Goal: Task Accomplishment & Management: Use online tool/utility

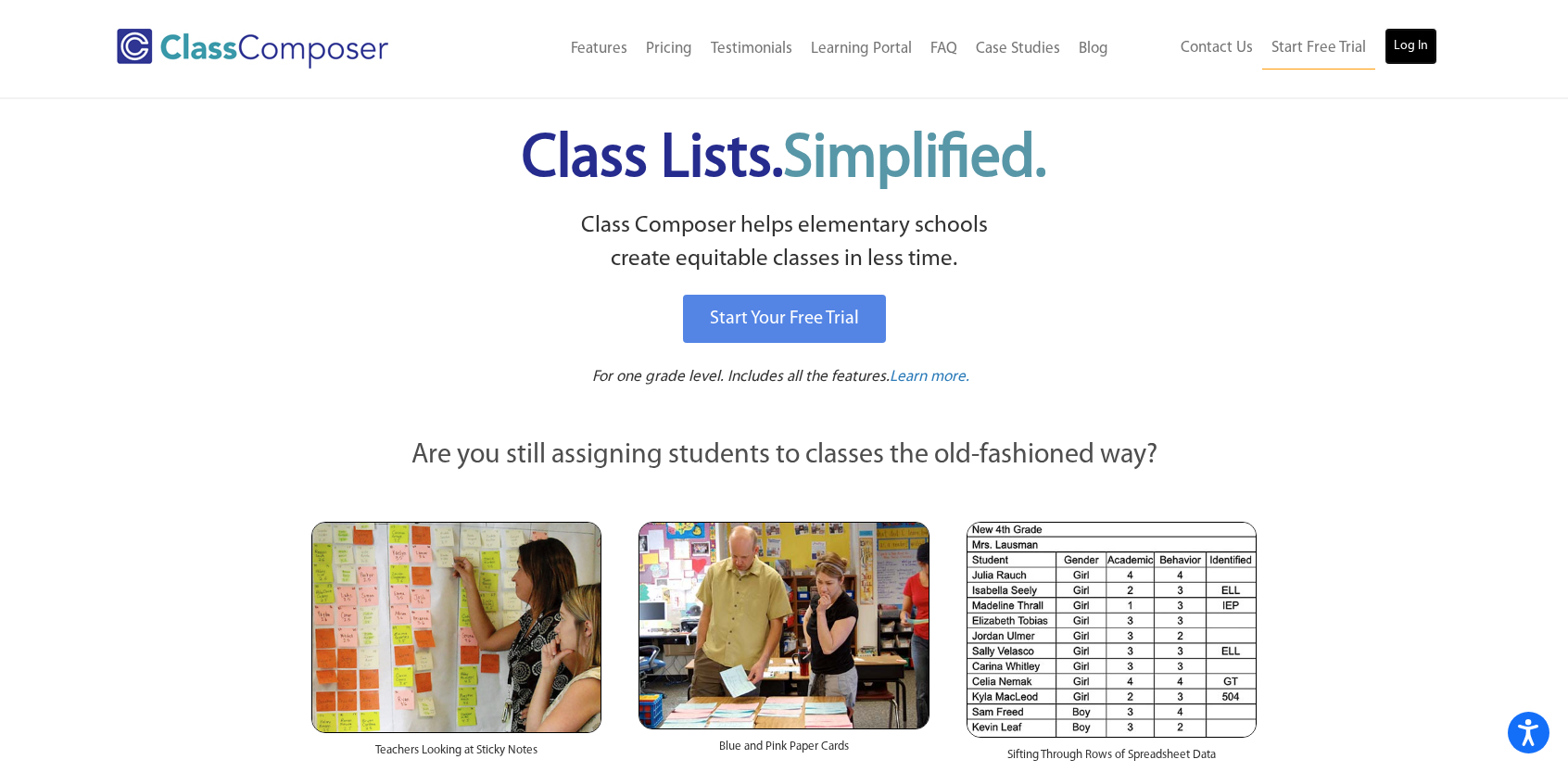
click at [1397, 54] on link "Log In" at bounding box center [1411, 45] width 53 height 37
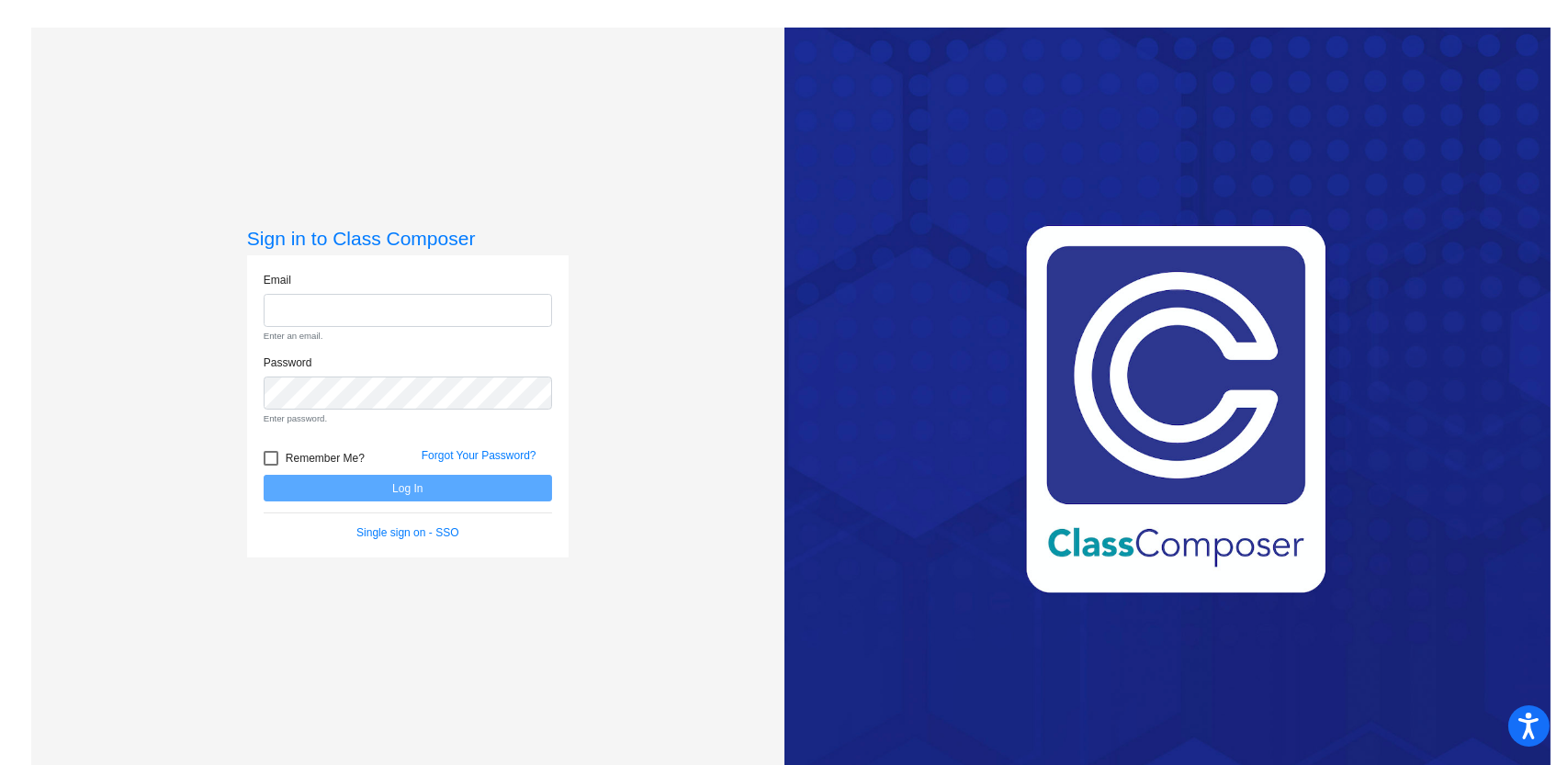
click at [408, 290] on div "Email Enter an email." at bounding box center [407, 307] width 289 height 72
click at [345, 318] on input "email" at bounding box center [407, 311] width 289 height 34
type input "[PERSON_NAME][EMAIL_ADDRESS][PERSON_NAME][DOMAIN_NAME]"
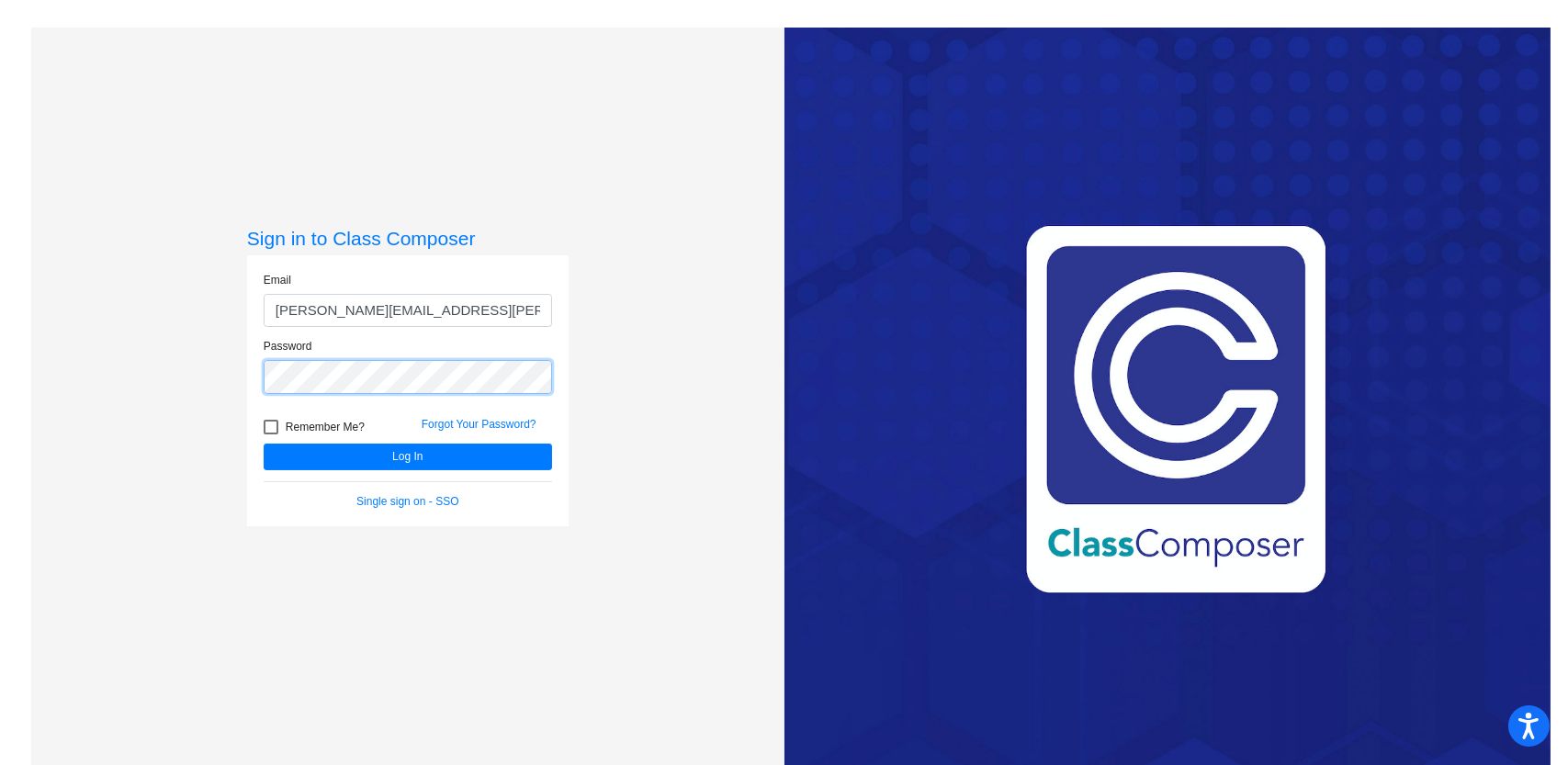
click at [264, 444] on button "Log In" at bounding box center [407, 457] width 289 height 27
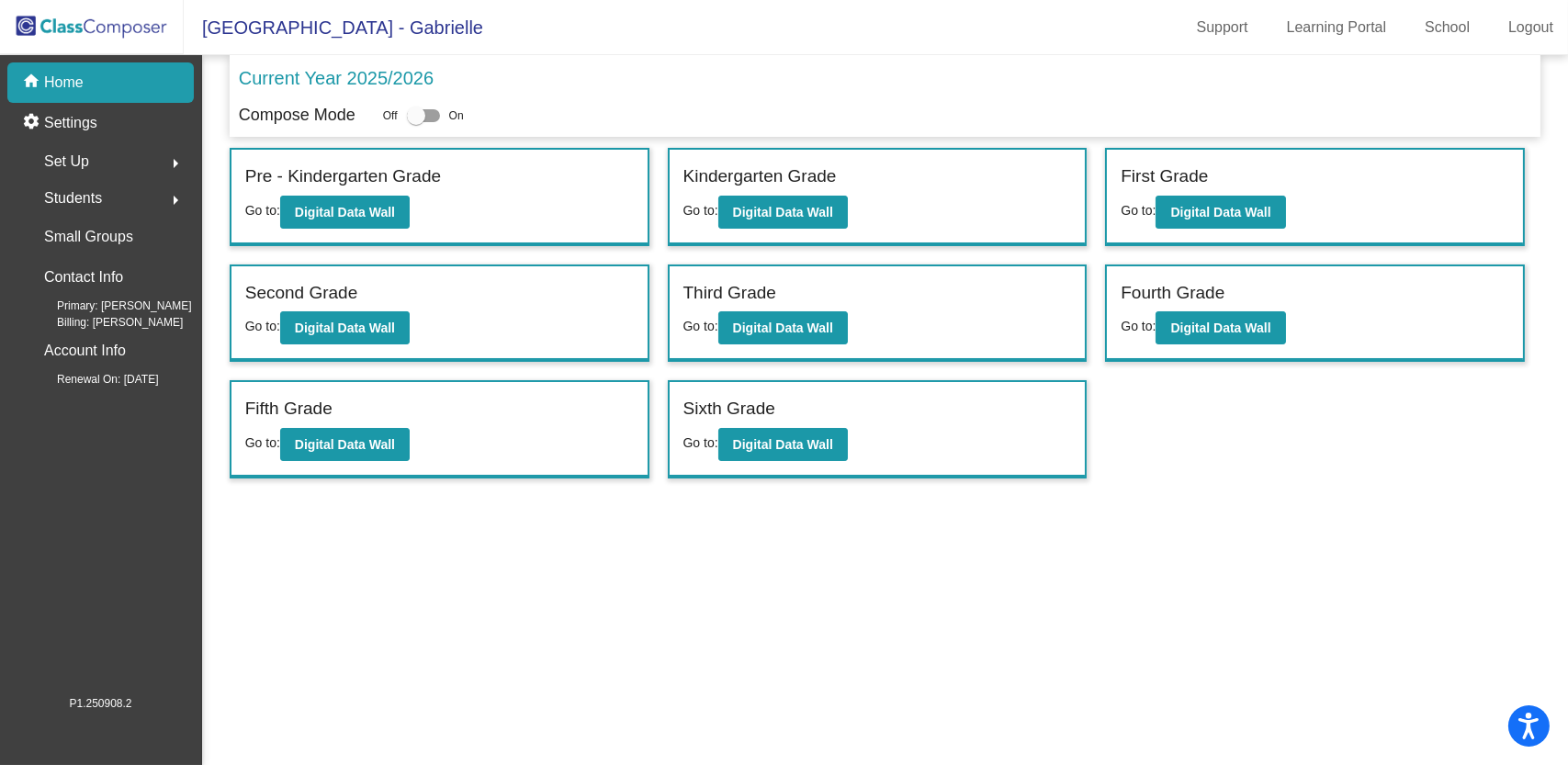
click at [64, 195] on span "Students" at bounding box center [73, 199] width 58 height 26
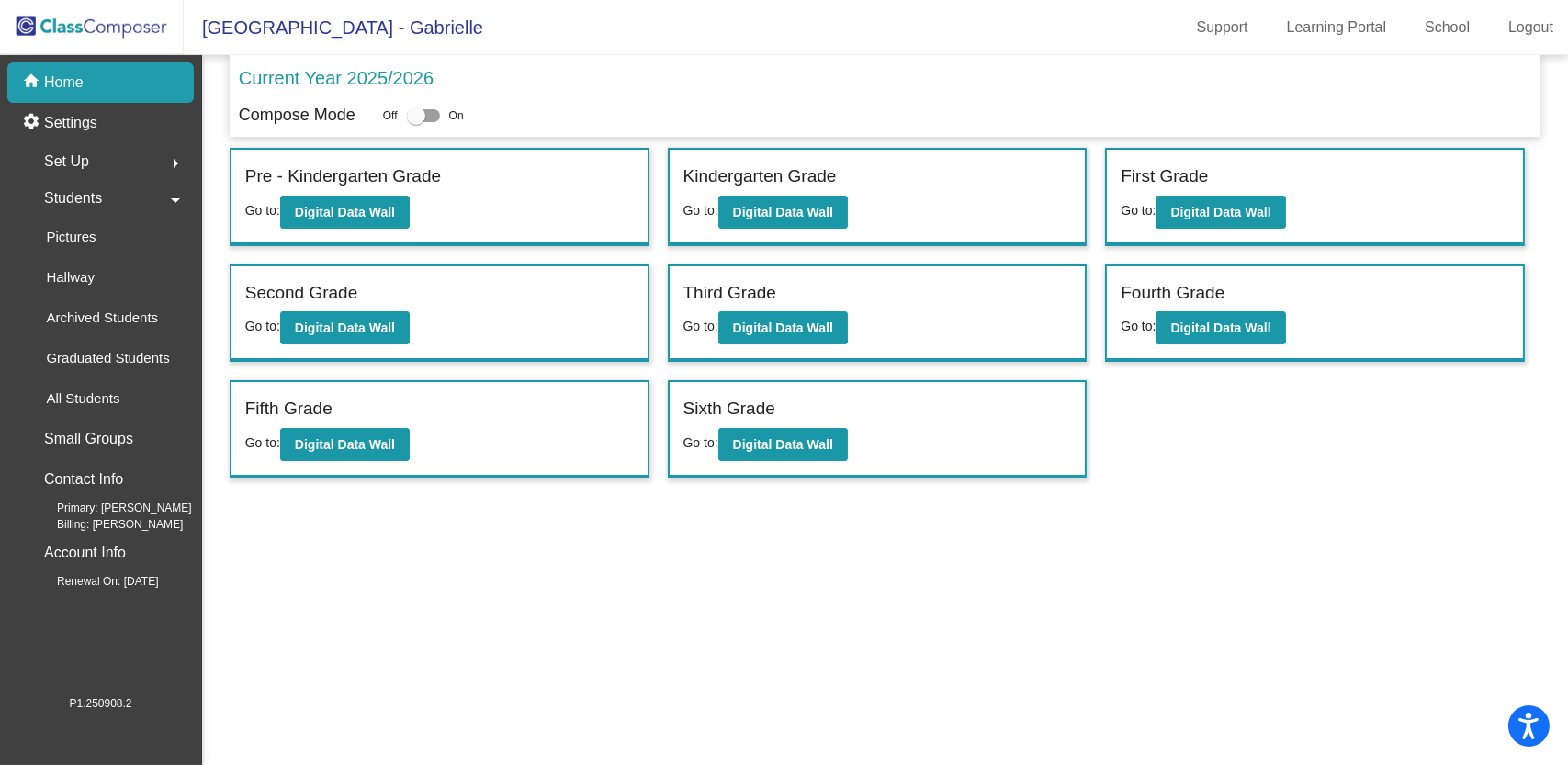
drag, startPoint x: 70, startPoint y: 131, endPoint x: 70, endPoint y: 143, distance: 12.0
click at [70, 143] on div "Set Up arrow_right" at bounding box center [107, 161] width 176 height 36
click at [73, 131] on p "Settings" at bounding box center [70, 123] width 53 height 22
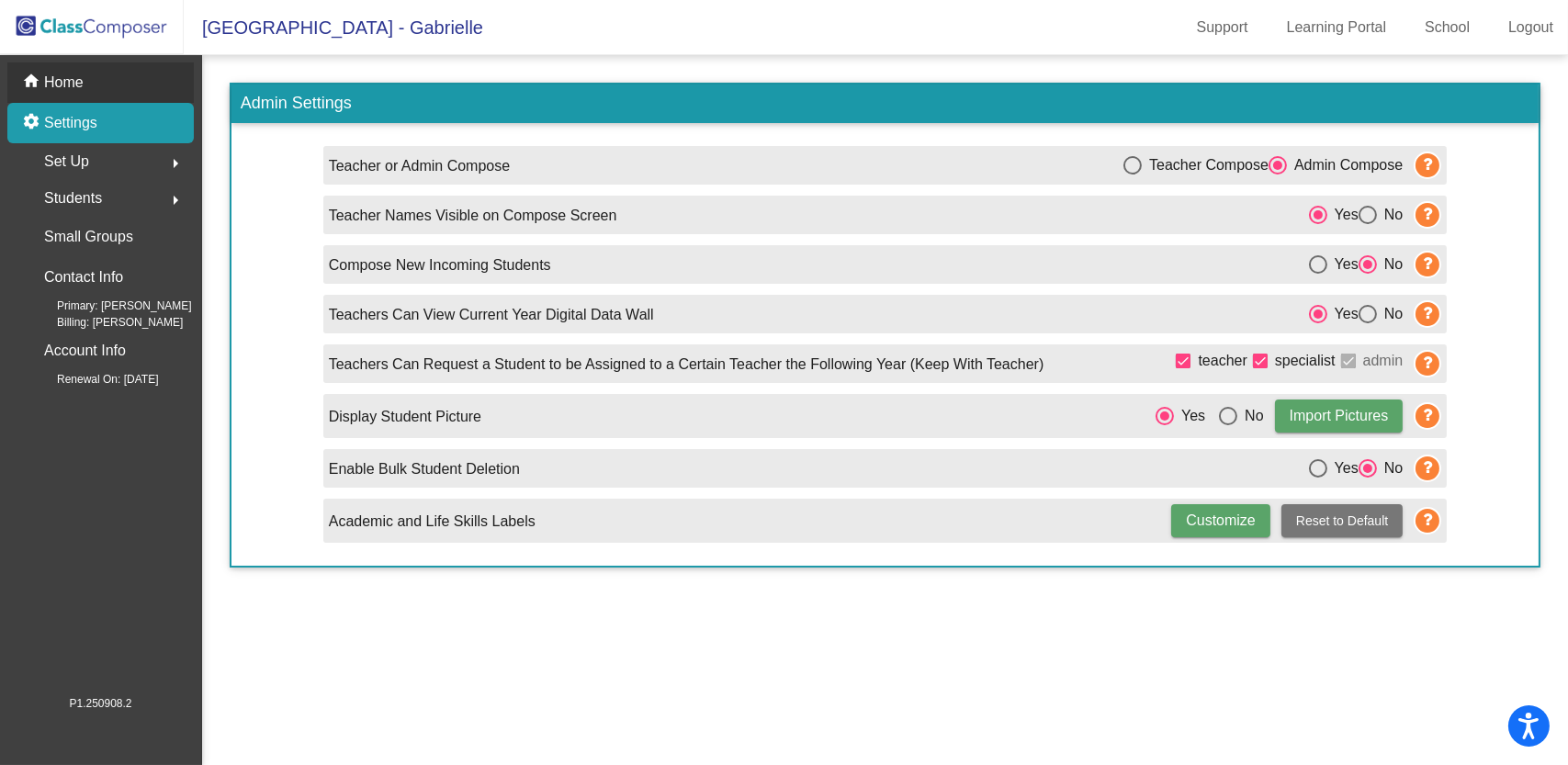
click at [54, 89] on p "Home" at bounding box center [64, 83] width 39 height 22
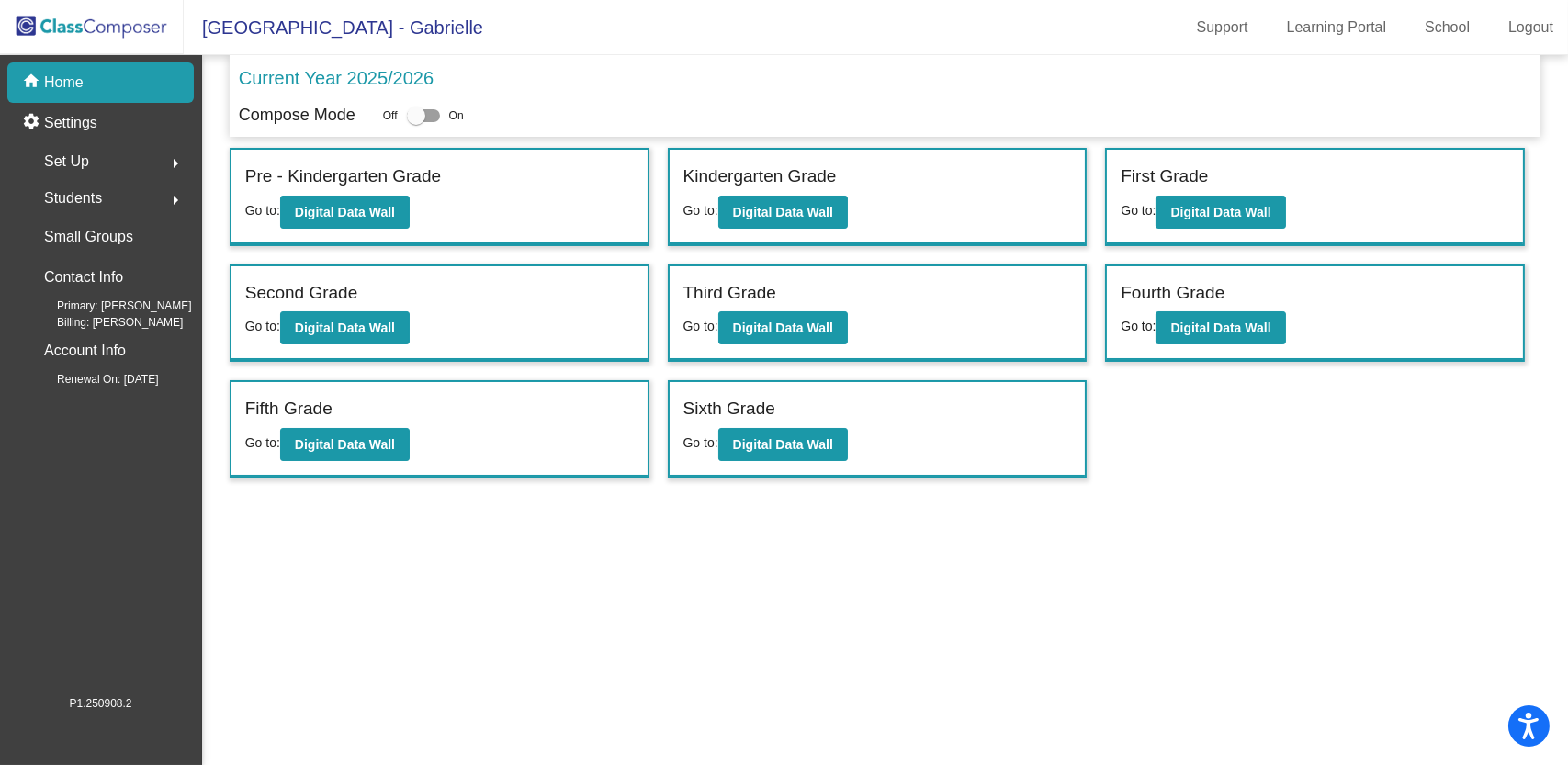
click at [59, 21] on img at bounding box center [92, 27] width 184 height 54
click at [74, 159] on span "Set Up" at bounding box center [66, 162] width 45 height 26
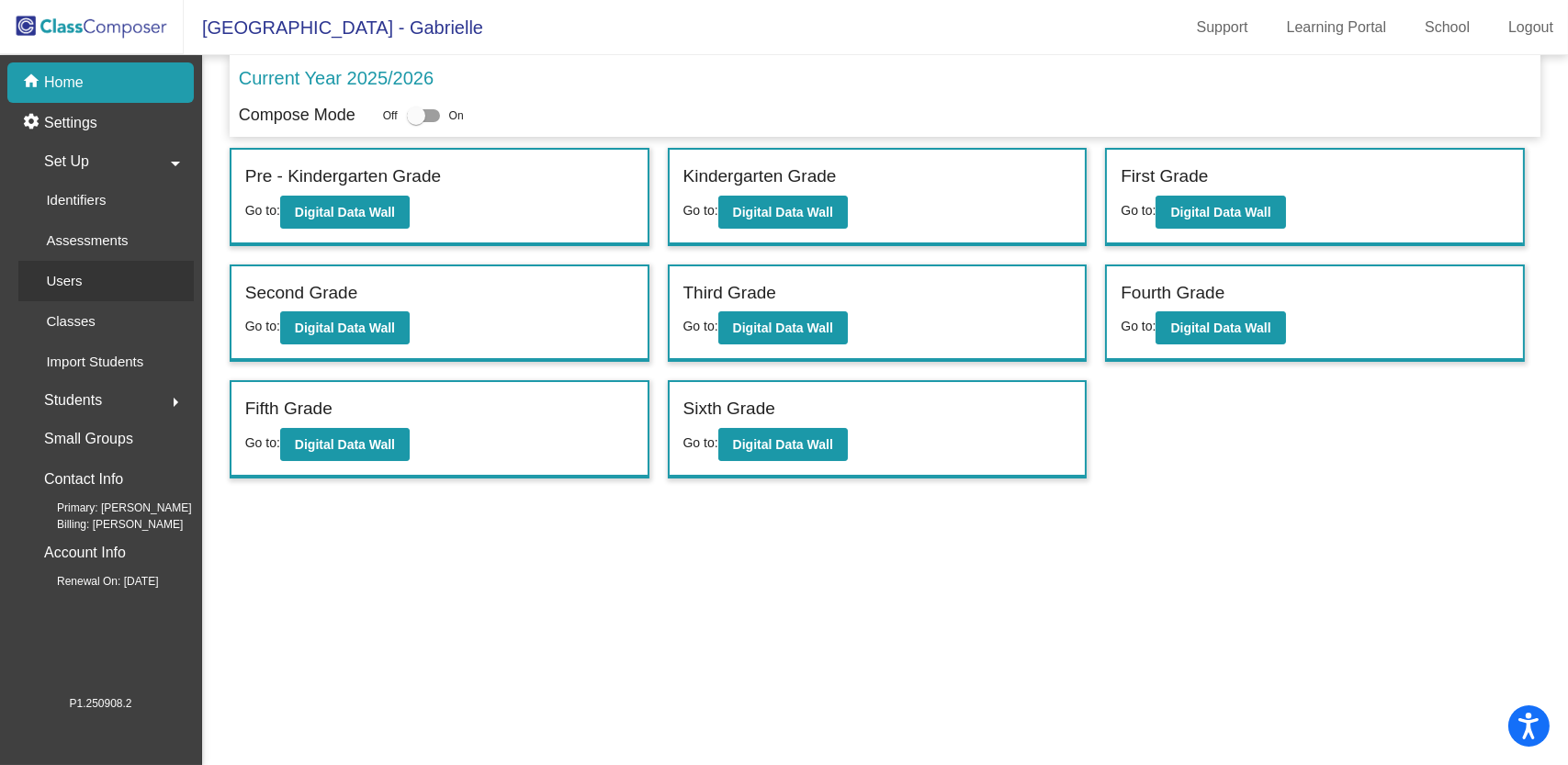
click at [66, 270] on p "Users" at bounding box center [64, 281] width 36 height 22
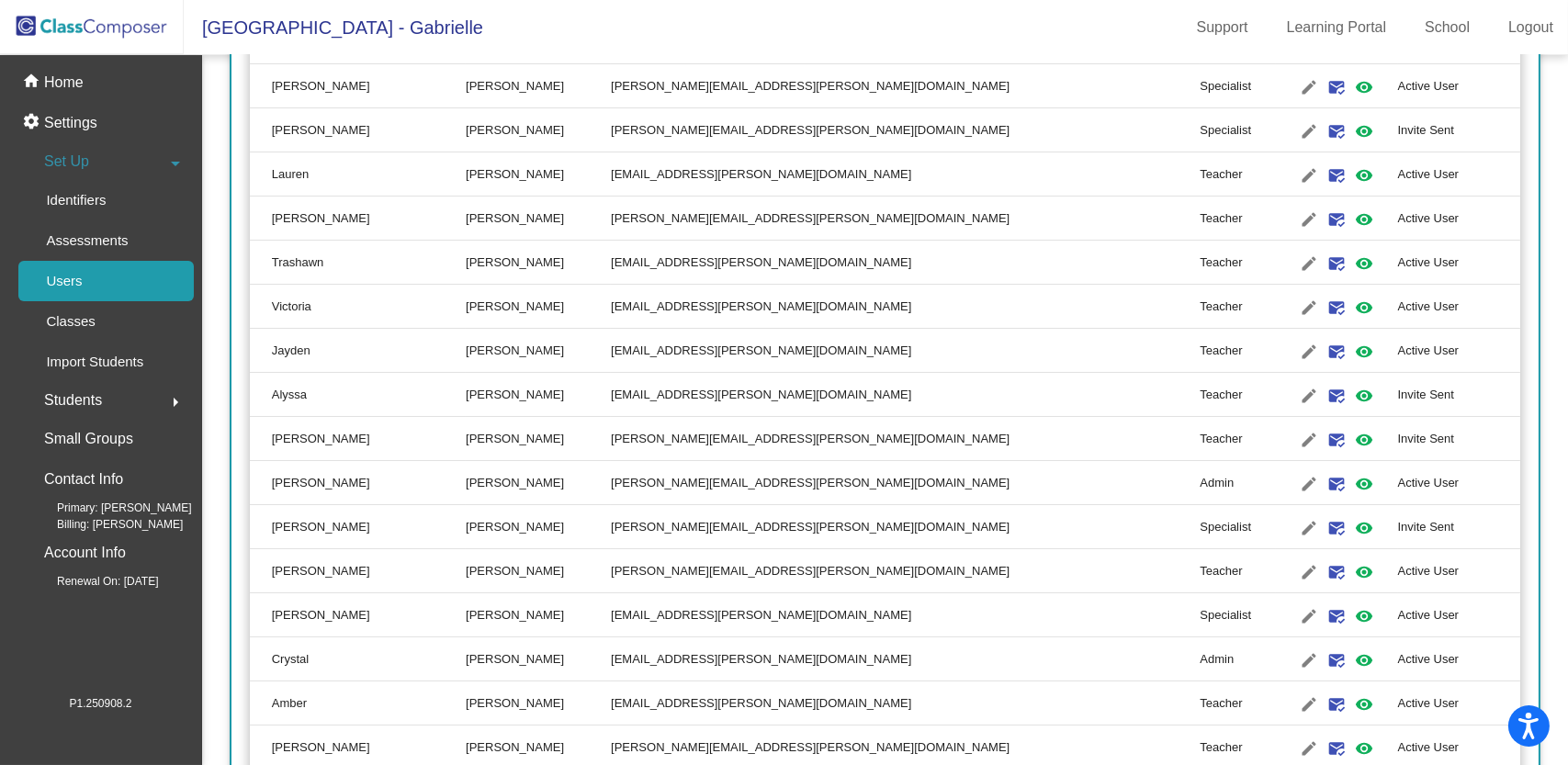
scroll to position [430, 0]
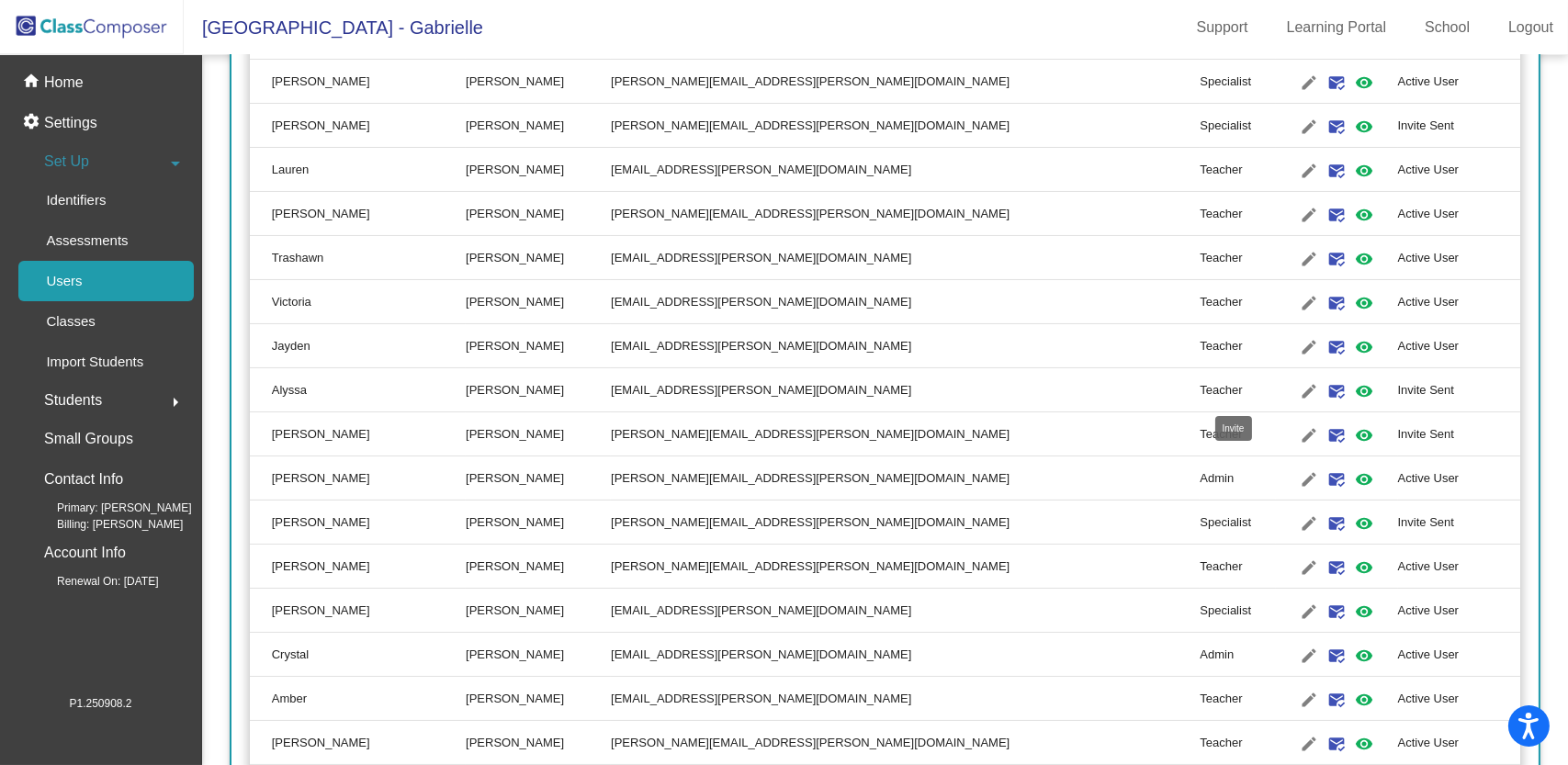
click at [1326, 393] on mat-icon "mark_email_read" at bounding box center [1337, 391] width 22 height 22
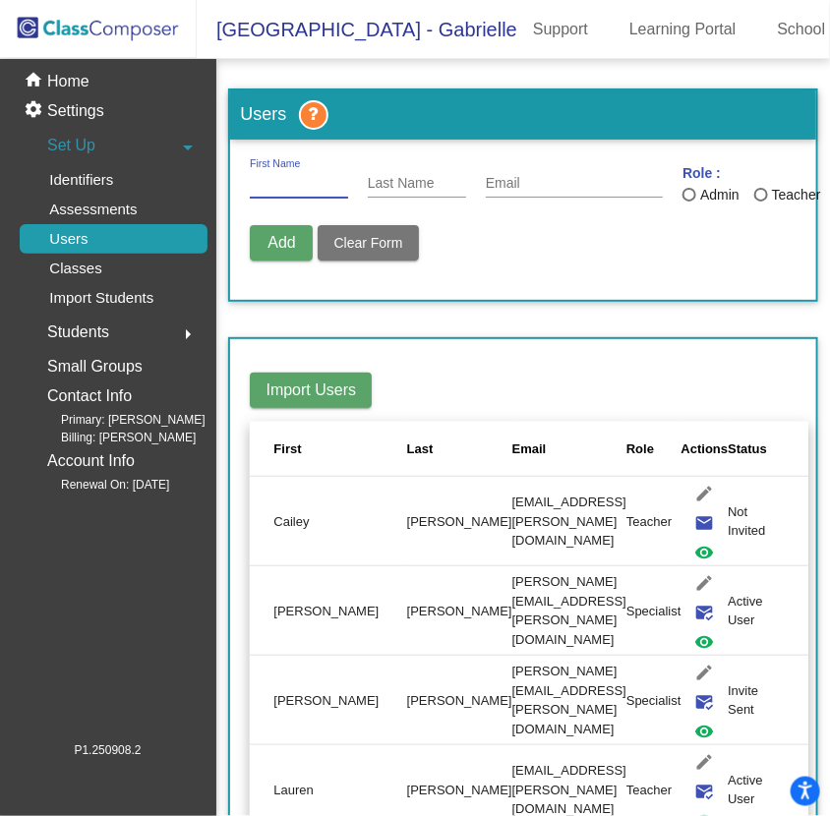
click at [306, 185] on input "First Name" at bounding box center [299, 184] width 98 height 16
type input "alex"
type input "m"
click at [268, 197] on div "alex First Name" at bounding box center [299, 178] width 98 height 38
type input "a"
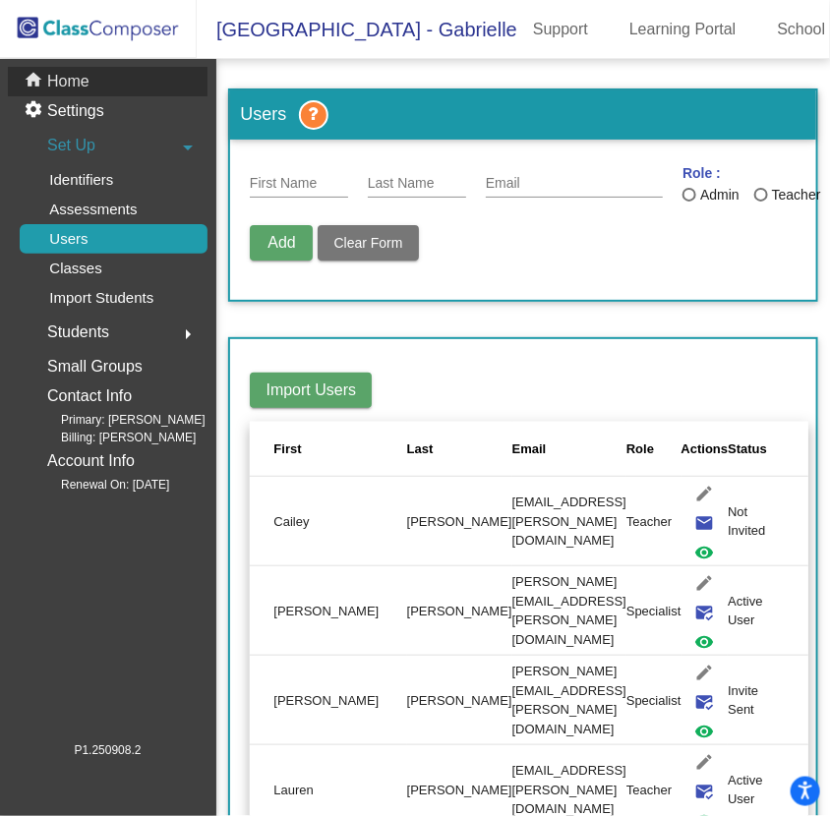
click at [102, 77] on div "home Home" at bounding box center [108, 81] width 200 height 29
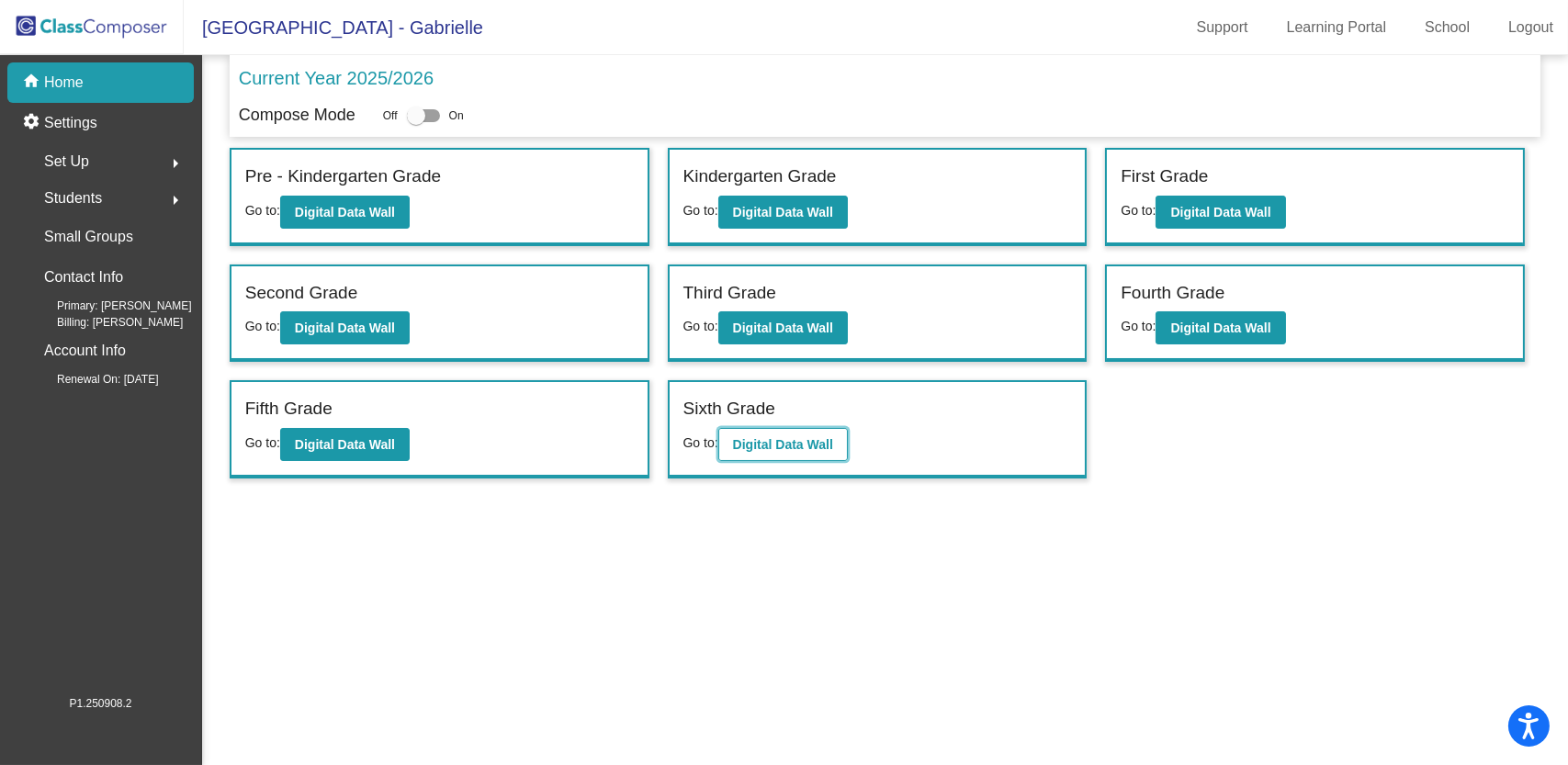
click at [737, 439] on b "Digital Data Wall" at bounding box center [783, 445] width 100 height 15
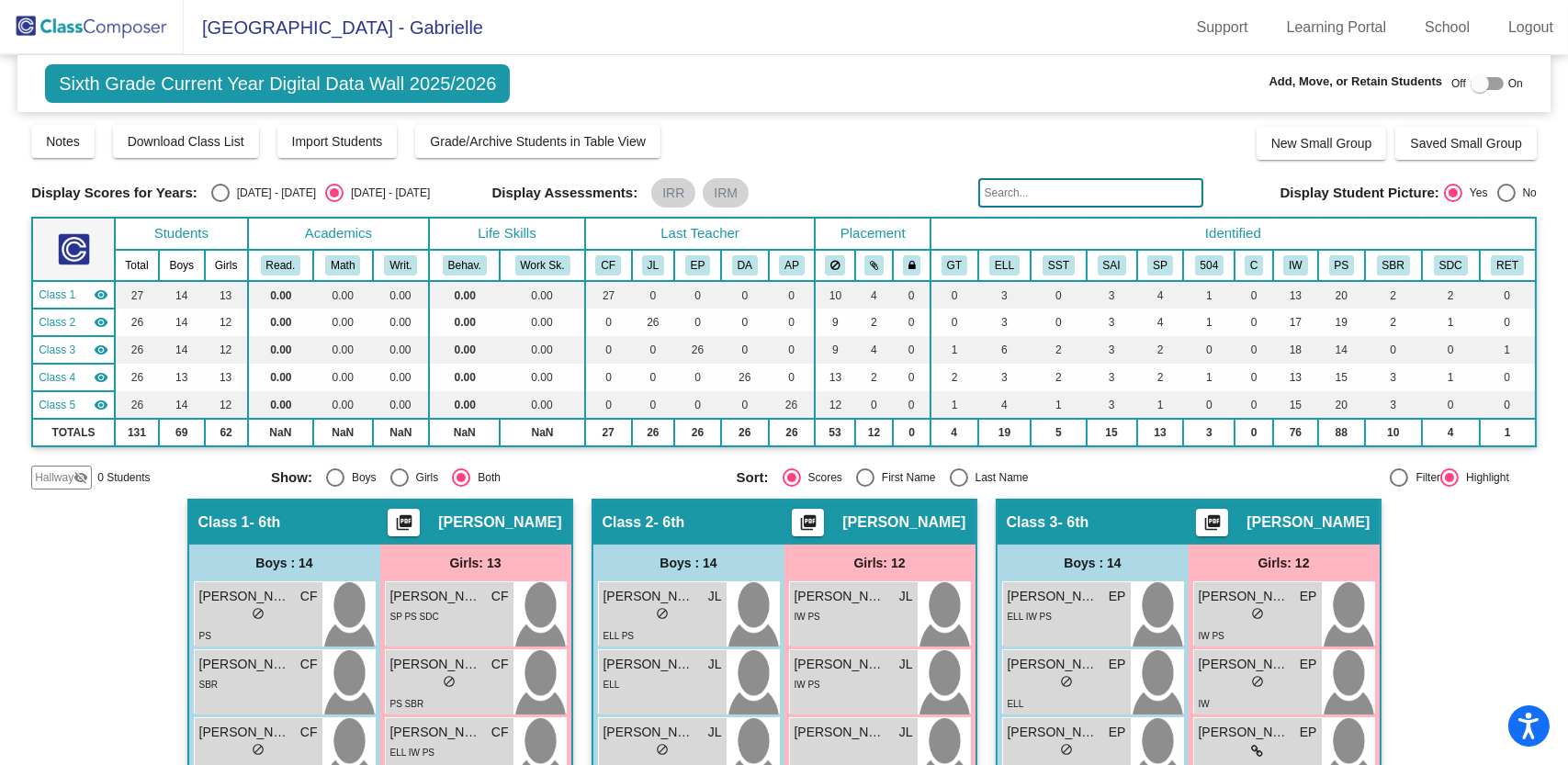
click at [1029, 191] on input "text" at bounding box center [1091, 192] width 226 height 29
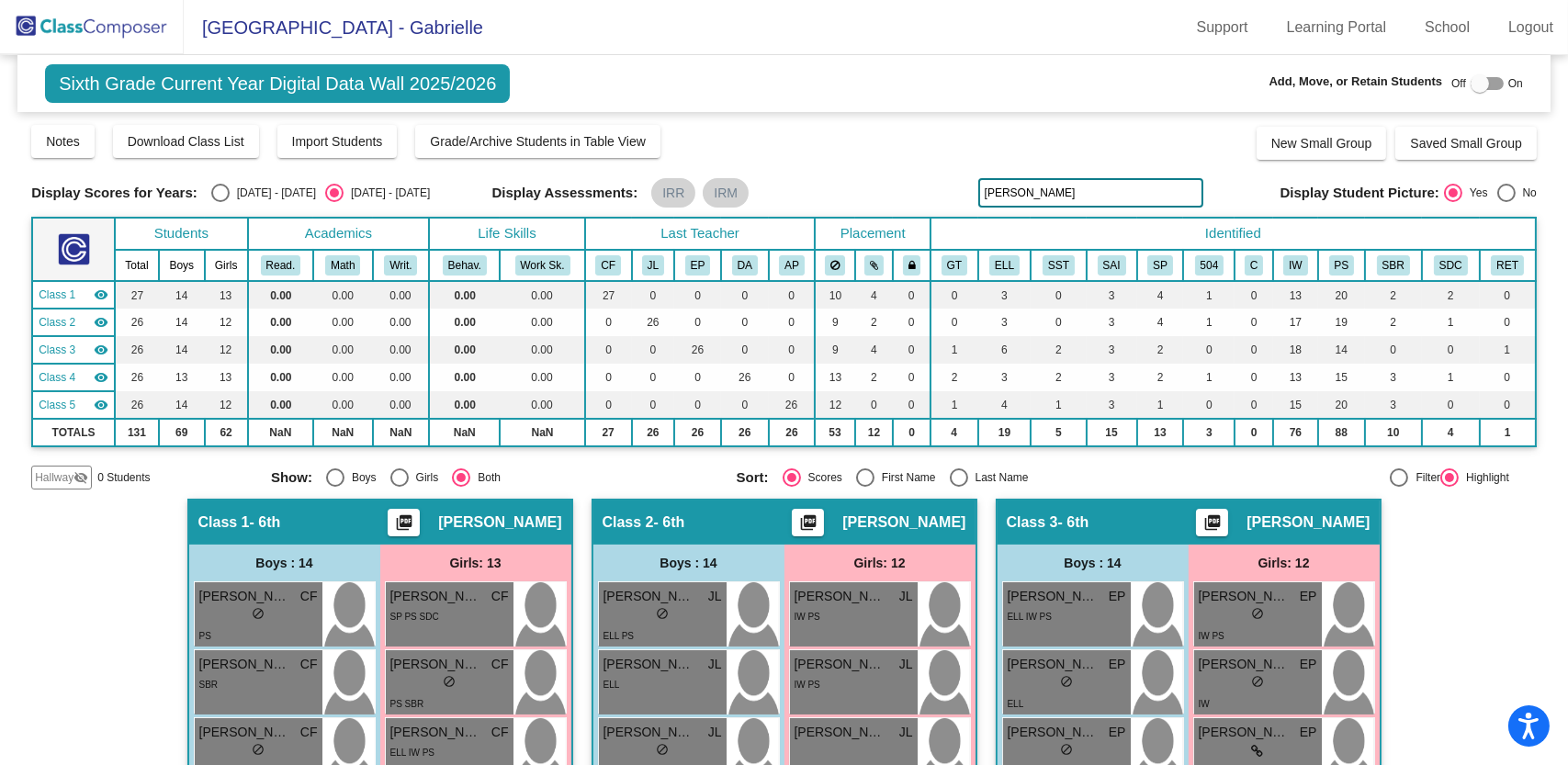
type input "alex marquez"
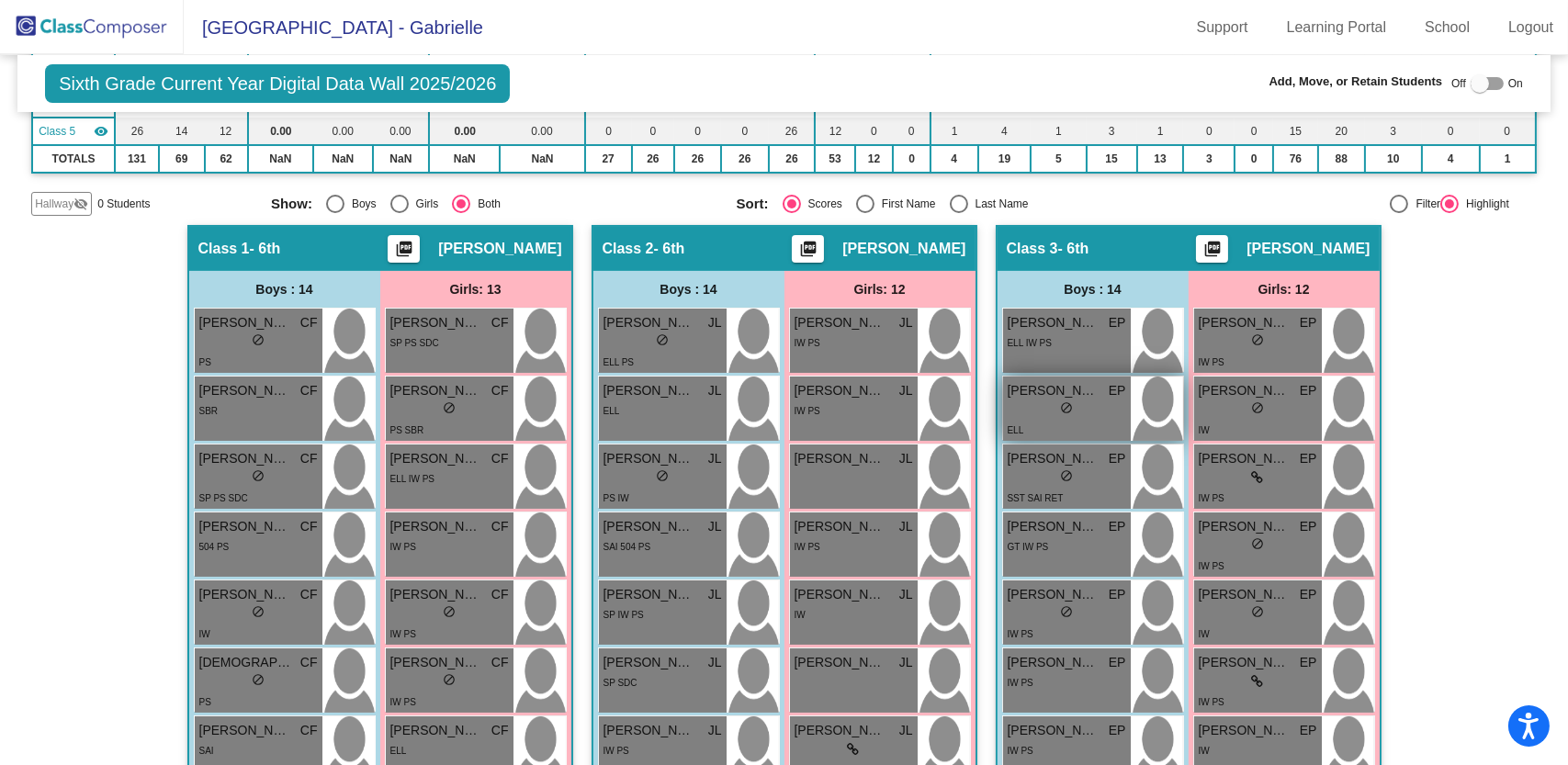
scroll to position [276, 0]
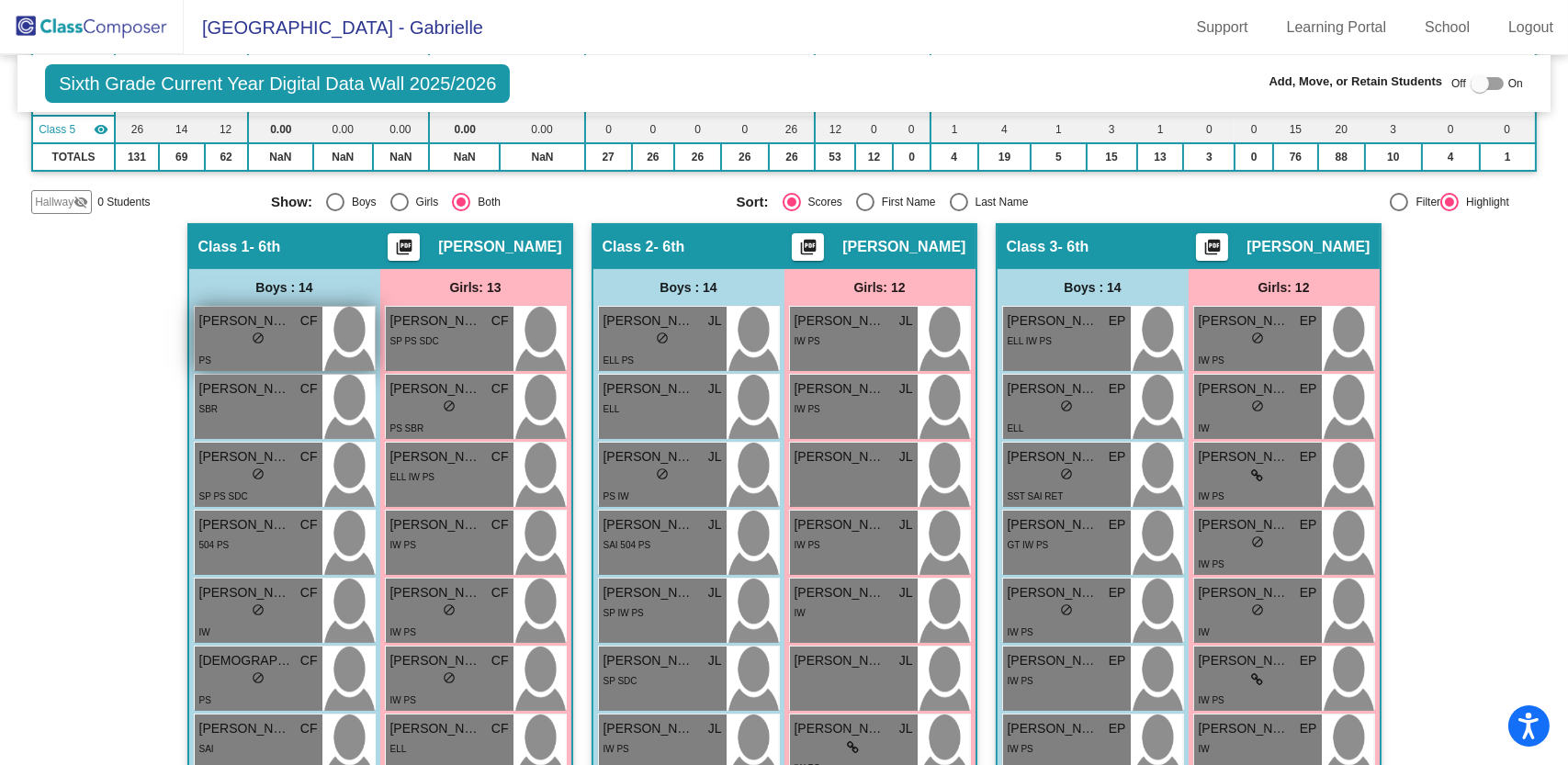
click at [275, 323] on span "Alex Marquez" at bounding box center [245, 320] width 92 height 20
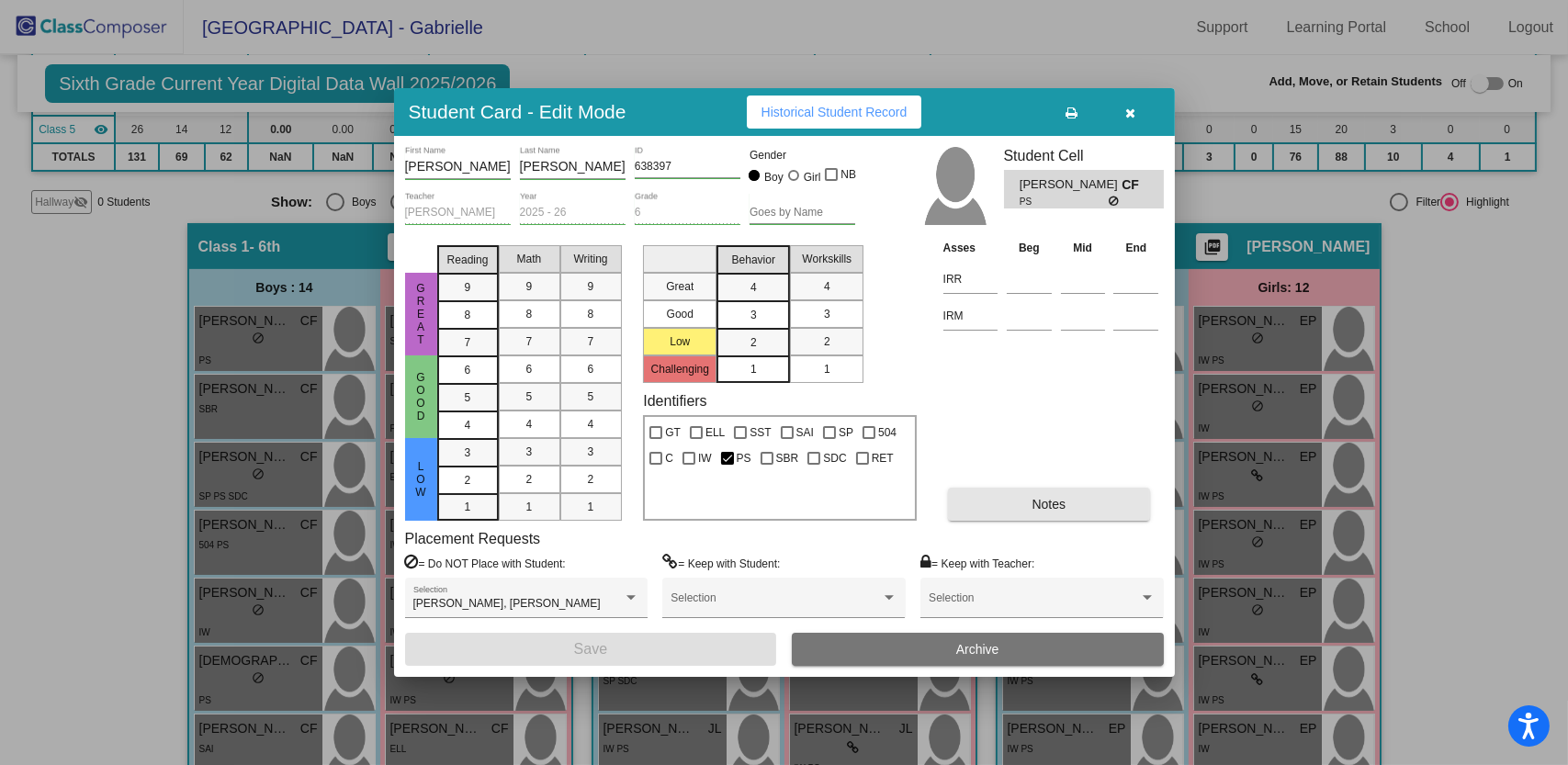
click at [1033, 508] on span "Notes" at bounding box center [1049, 504] width 34 height 15
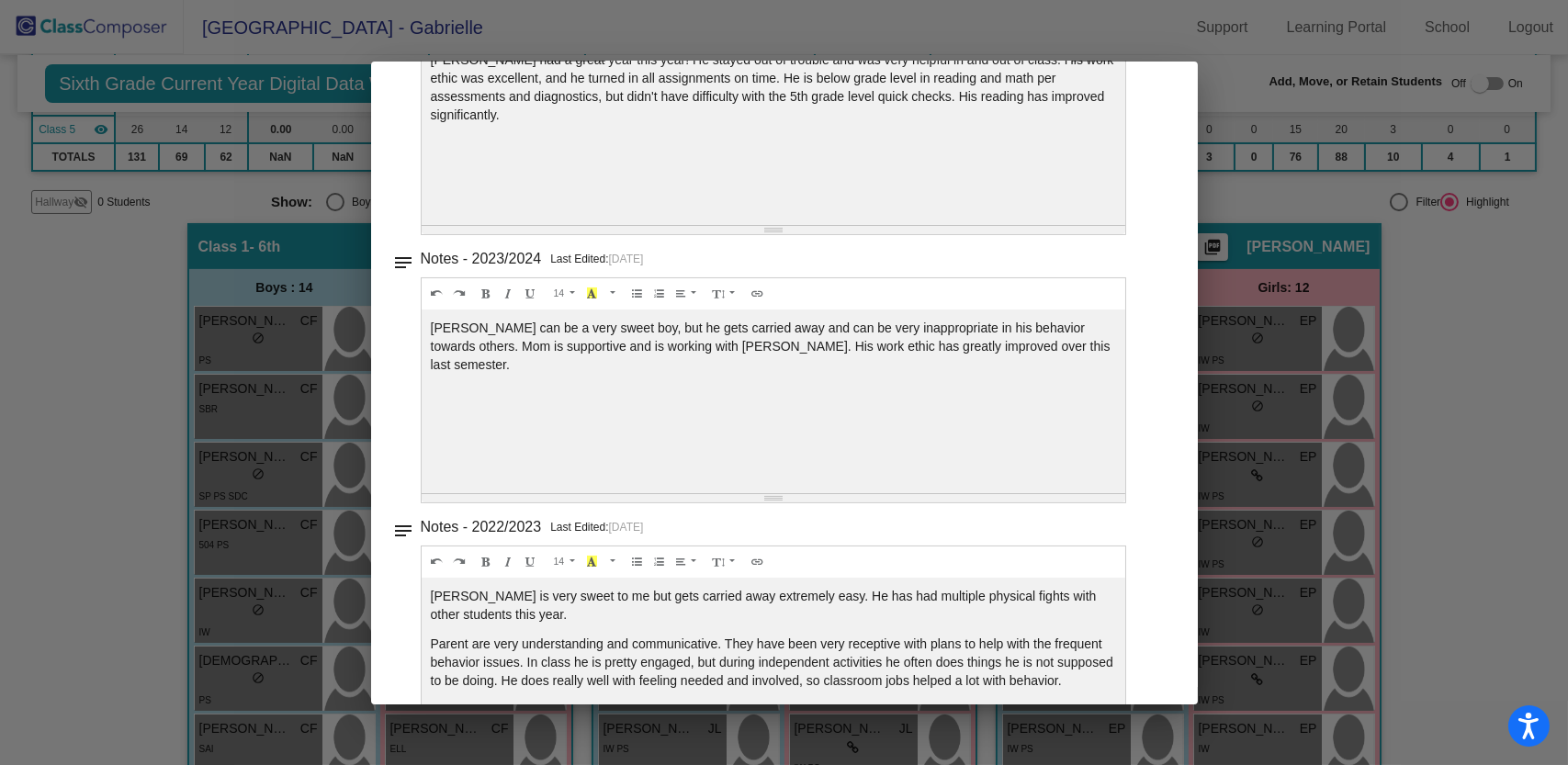
scroll to position [0, 0]
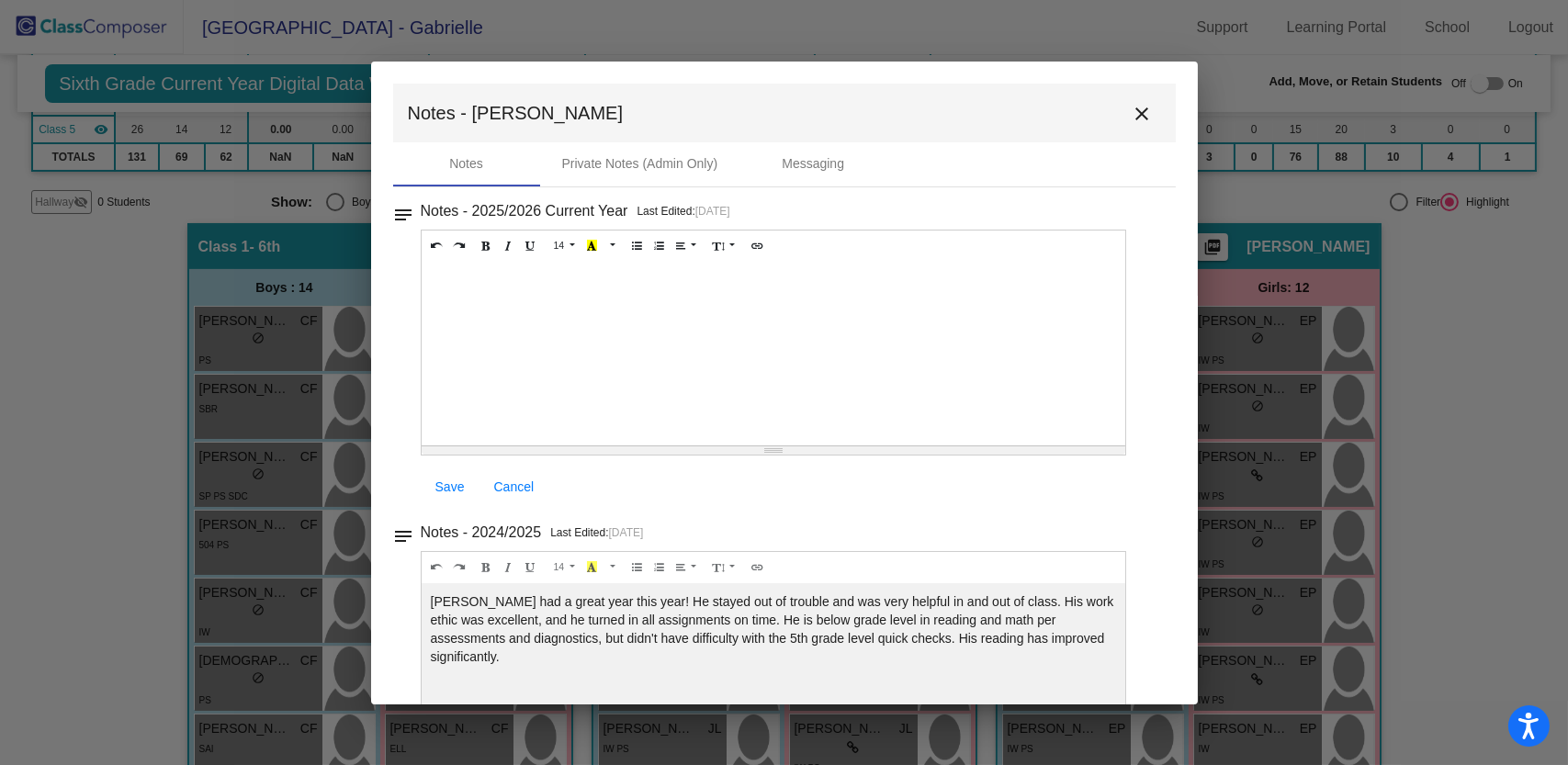
click at [1132, 116] on mat-icon "close" at bounding box center [1143, 114] width 22 height 22
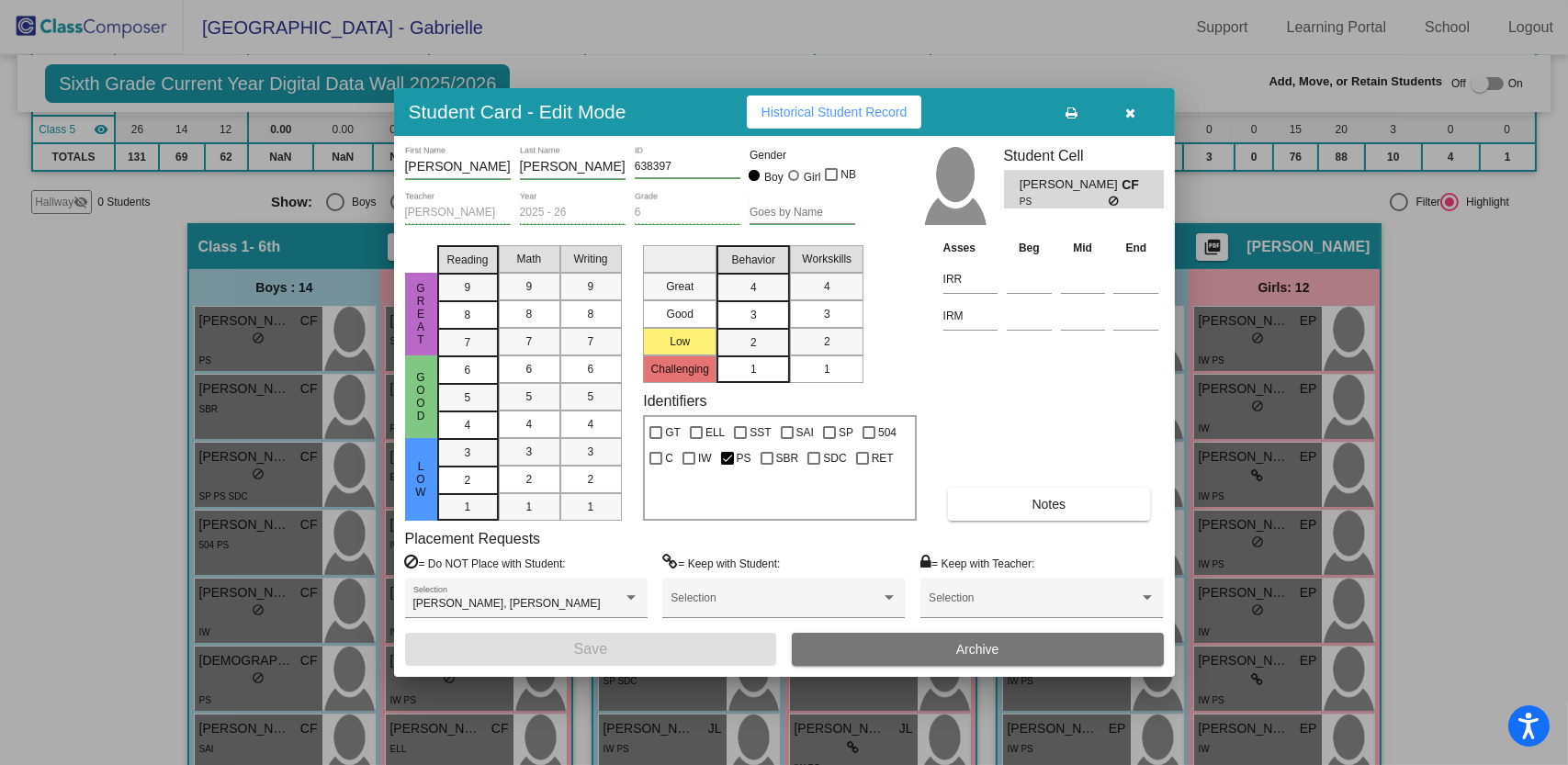
click at [1543, 35] on div at bounding box center [784, 382] width 1568 height 765
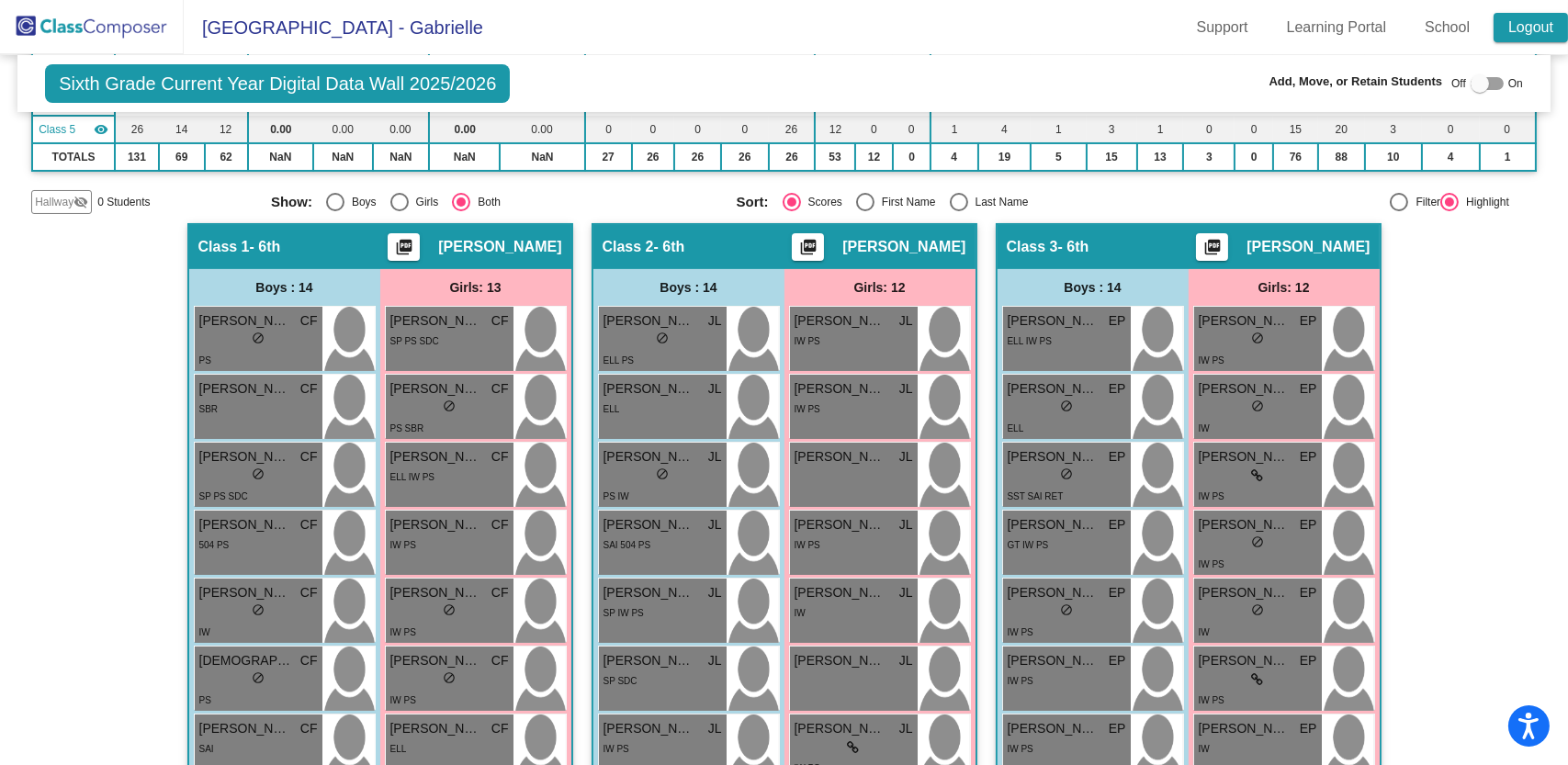
click at [1532, 22] on link "Logout" at bounding box center [1532, 27] width 75 height 29
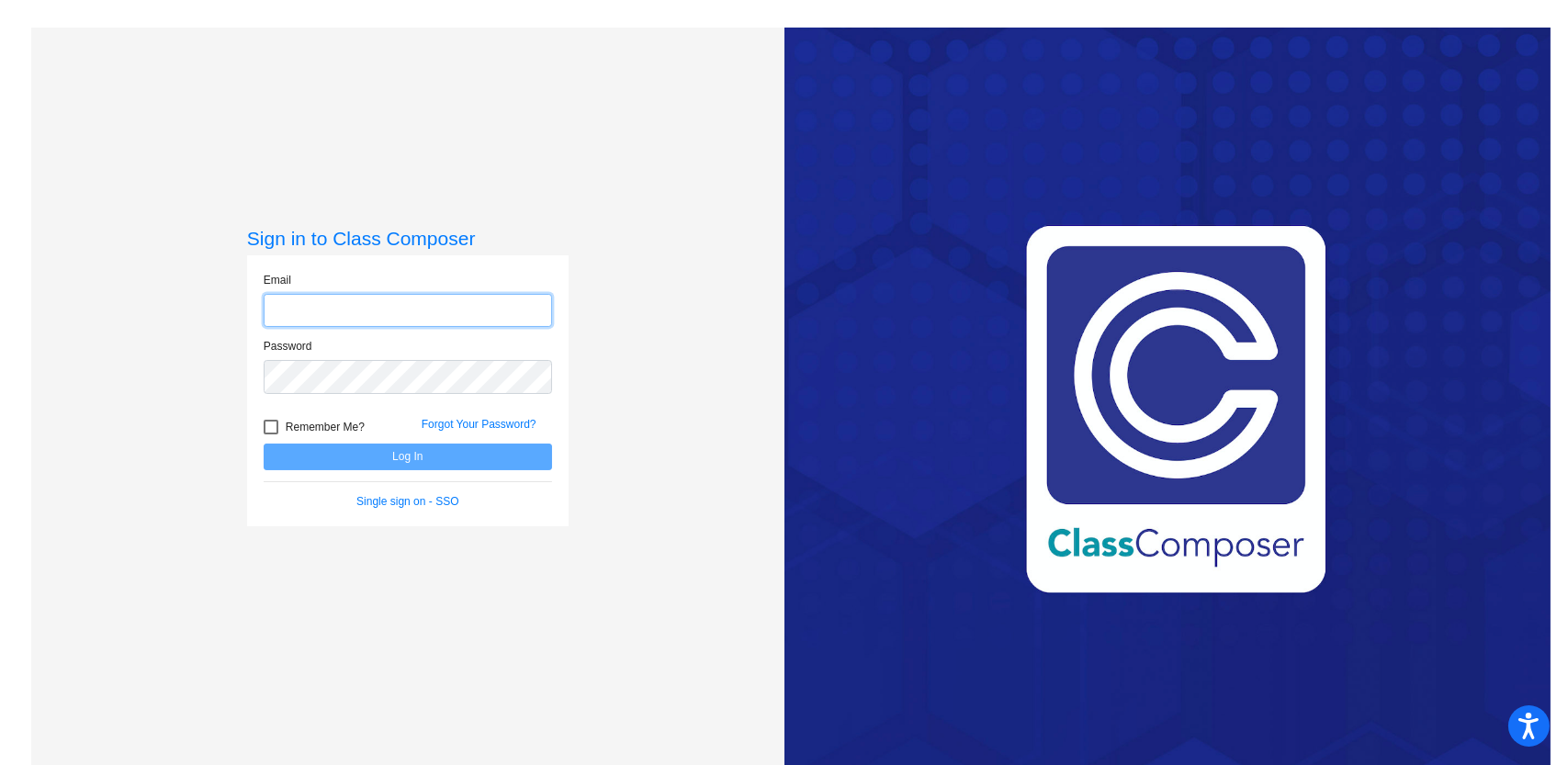
click at [315, 314] on input "email" at bounding box center [407, 311] width 289 height 34
type input "gabrielle.sims@hesperiausd.org"
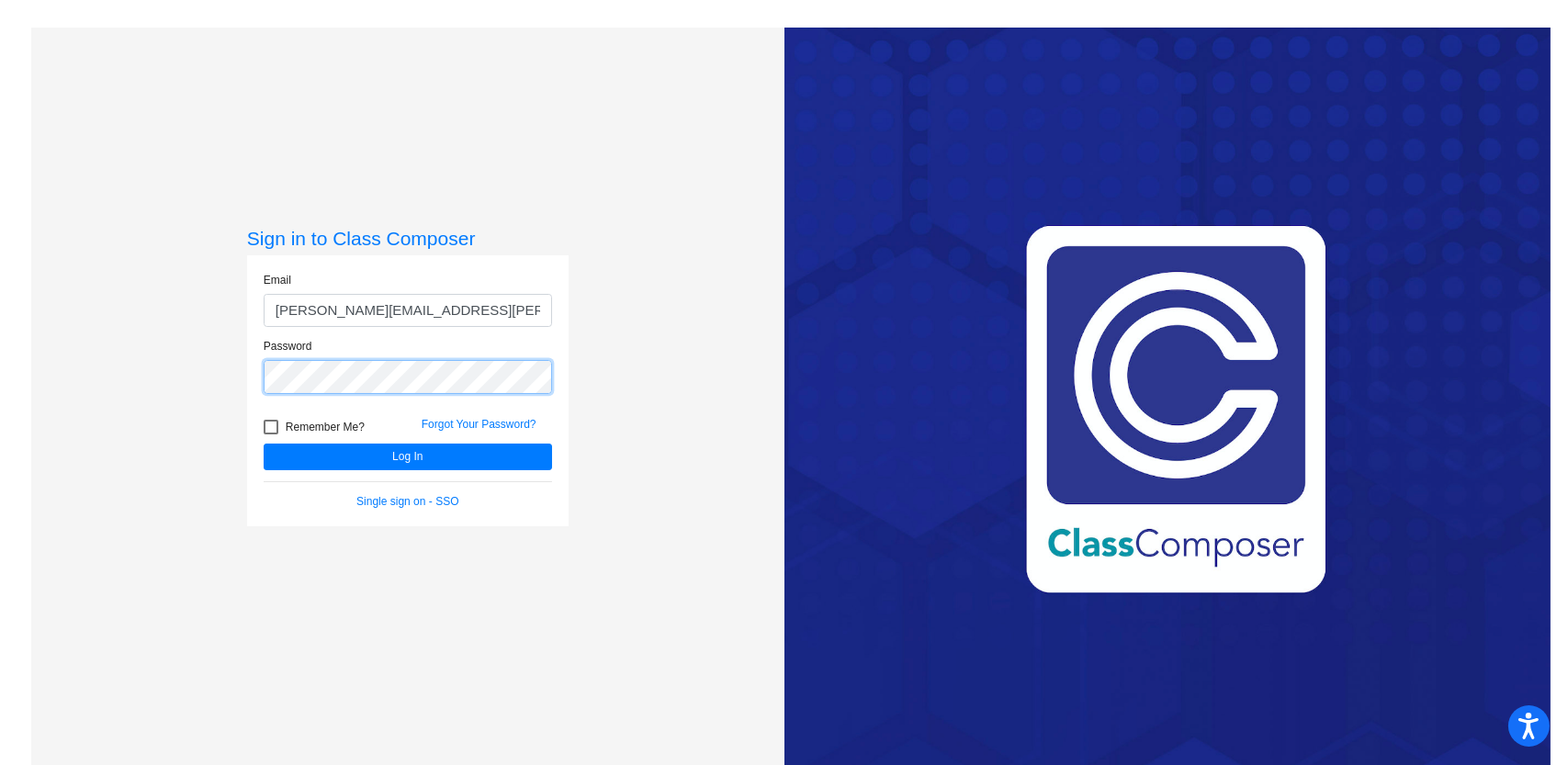
click at [264, 444] on button "Log In" at bounding box center [407, 457] width 289 height 27
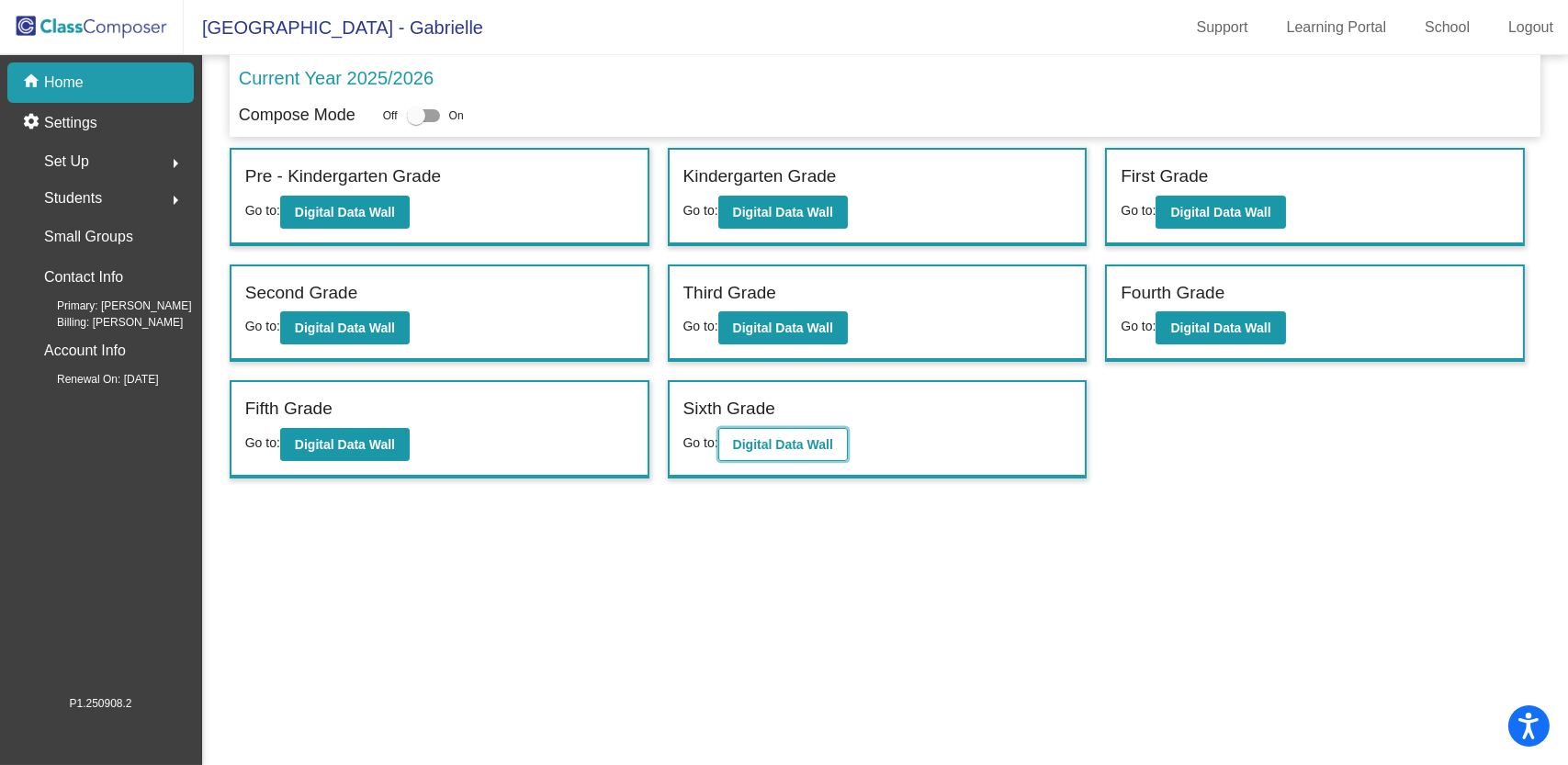
click at [746, 431] on button "Digital Data Wall" at bounding box center [783, 444] width 130 height 33
